Goal: Task Accomplishment & Management: Manage account settings

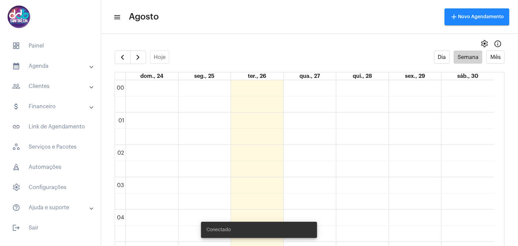
scroll to position [263, 0]
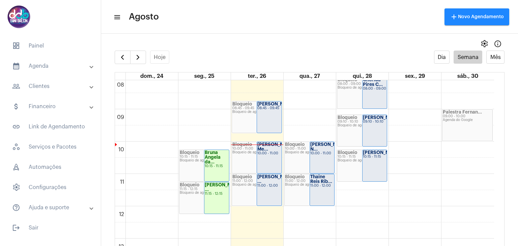
click at [272, 119] on div "[PERSON_NAME]... 08:45 - 09:45" at bounding box center [269, 117] width 25 height 31
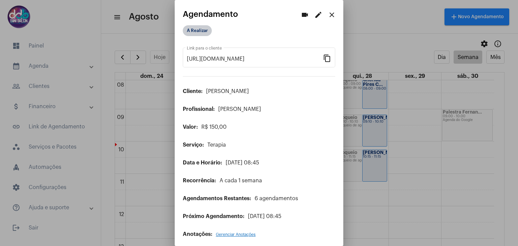
click at [193, 31] on mat-chip "A Realizar" at bounding box center [197, 30] width 29 height 11
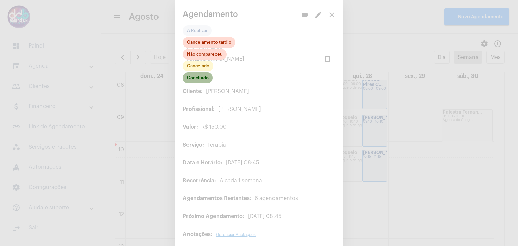
click at [199, 78] on mat-chip "Concluído" at bounding box center [198, 78] width 30 height 11
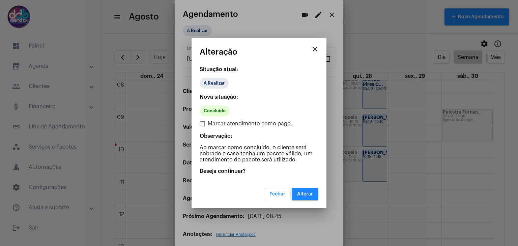
click at [304, 191] on button "Alterar" at bounding box center [305, 194] width 27 height 12
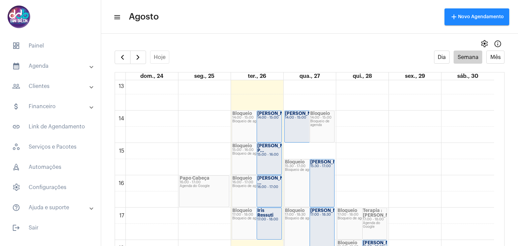
scroll to position [431, 0]
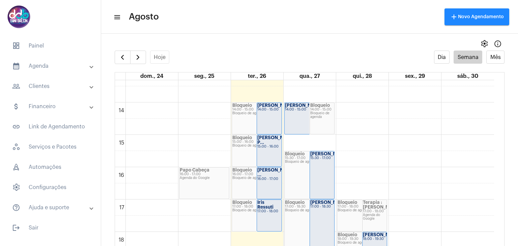
click at [271, 112] on div "14:00 - 15:00" at bounding box center [270, 110] width 24 height 4
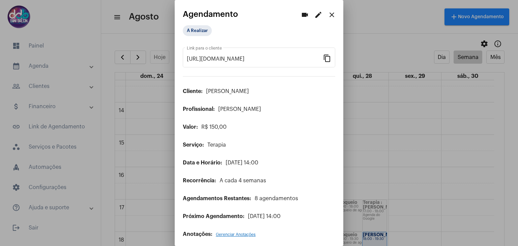
click at [315, 13] on mat-icon "edit" at bounding box center [319, 15] width 8 height 8
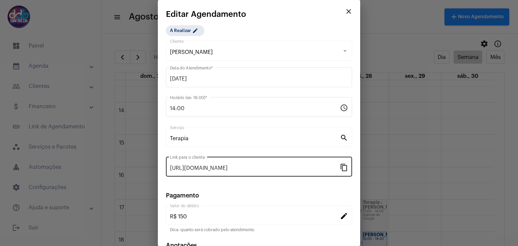
scroll to position [43, 0]
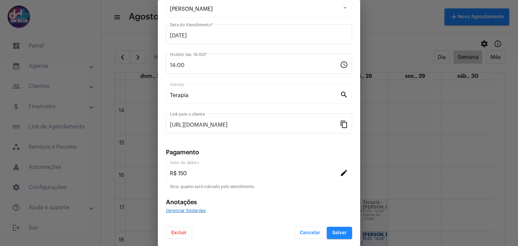
click at [178, 232] on span "Excluir" at bounding box center [179, 233] width 16 height 5
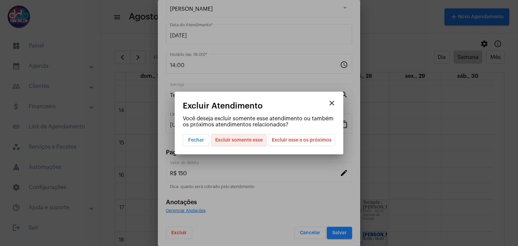
click at [252, 144] on span "Excluir somente esse" at bounding box center [239, 140] width 48 height 11
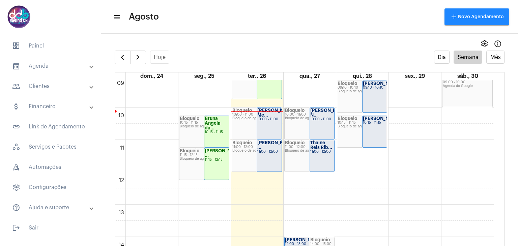
scroll to position [294, 0]
